Goal: Check status: Check status

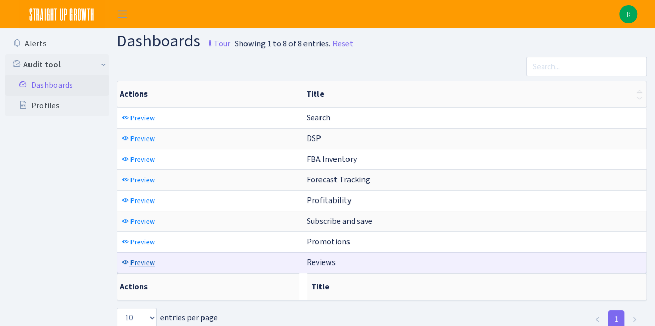
click at [142, 258] on span "Preview" at bounding box center [142, 263] width 24 height 10
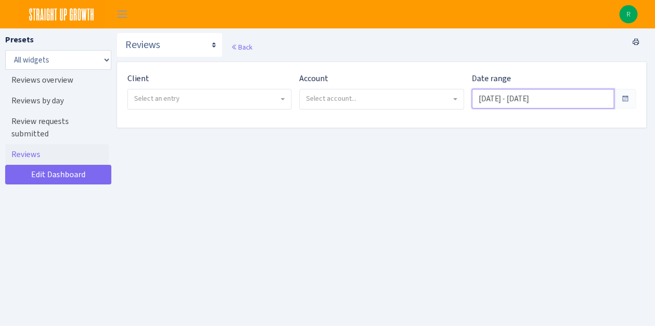
click at [573, 101] on input "Aug 27, 2025 - Sep 25, 2025" at bounding box center [542, 99] width 142 height 20
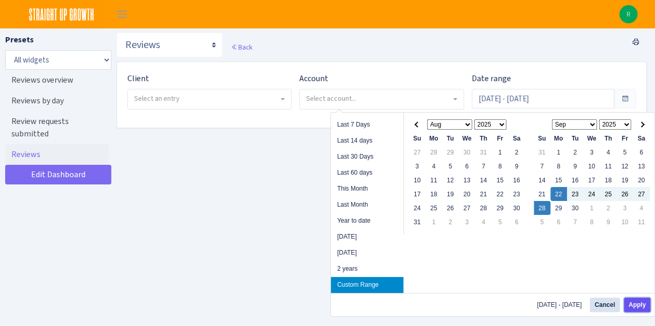
click at [641, 306] on button "Apply" at bounding box center [636, 305] width 26 height 14
type input "Sep 22, 2025 - Sep 28, 2025"
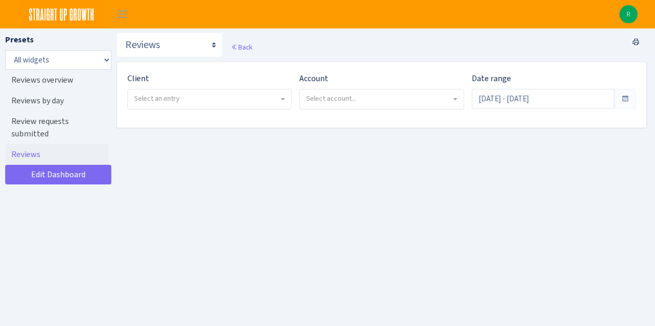
click at [211, 105] on span "Select an entry" at bounding box center [209, 100] width 163 height 20
select select "481"
select select
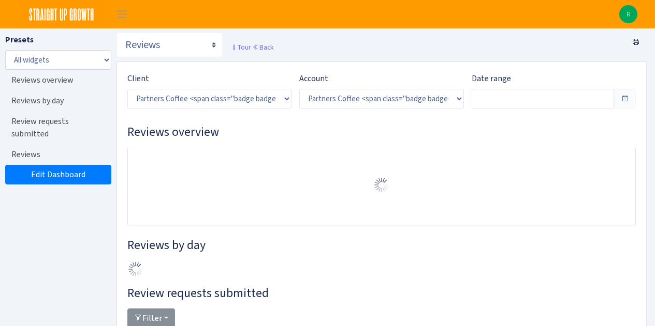
select select "2242985598963294"
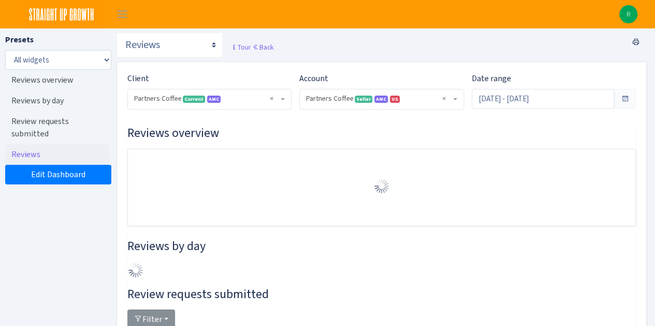
scroll to position [225, 0]
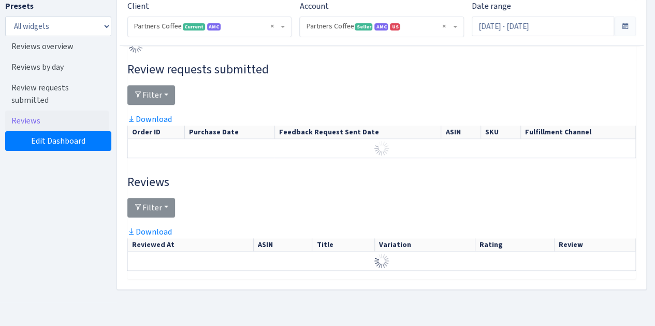
click at [552, 103] on div at bounding box center [381, 99] width 508 height 28
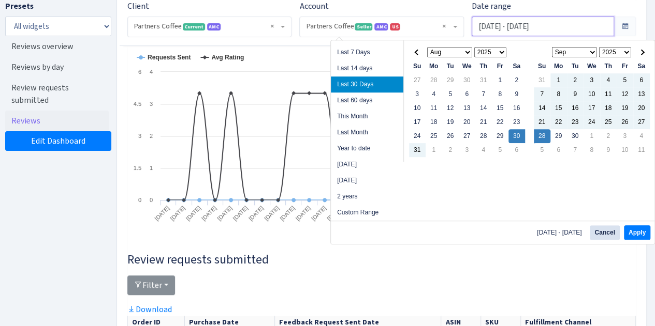
click at [538, 28] on input "Aug 30, 2025 - Sep 28, 2025" at bounding box center [542, 27] width 142 height 20
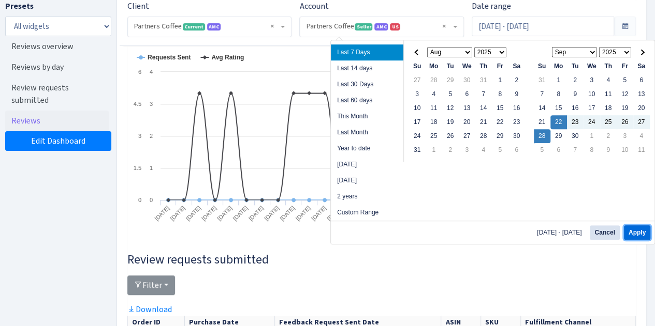
click at [637, 232] on button "Apply" at bounding box center [636, 233] width 26 height 14
type input "Sep 22, 2025 - Sep 28, 2025"
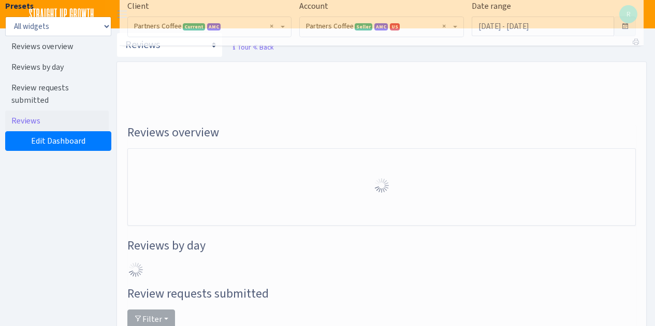
select select "2242985598963294"
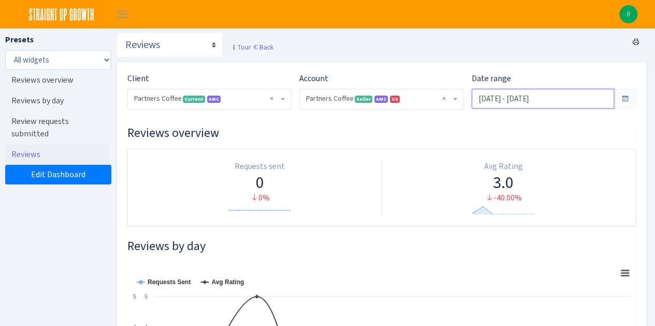
click at [490, 101] on input "Sep 22, 2025 - Sep 28, 2025" at bounding box center [542, 99] width 142 height 20
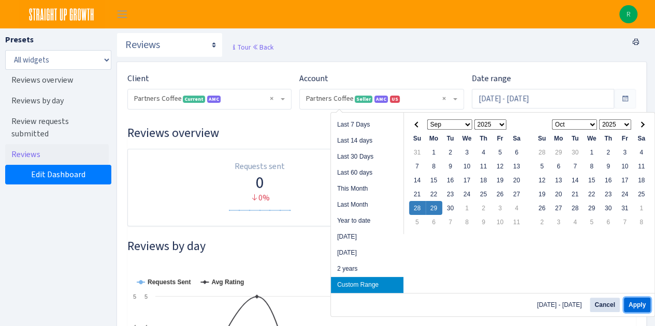
click at [631, 303] on button "Apply" at bounding box center [636, 305] width 26 height 14
type input "[DATE] - [DATE]"
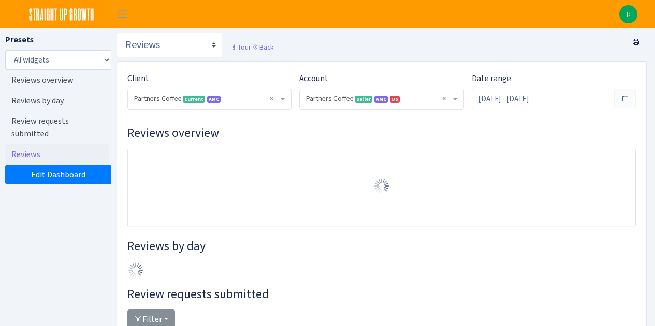
select select "2242985598963294"
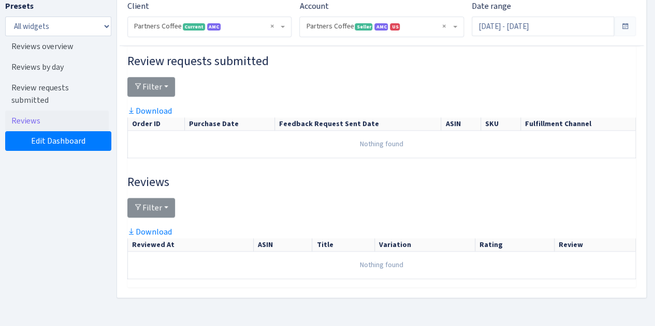
scroll to position [432, 0]
